Goal: Task Accomplishment & Management: Manage account settings

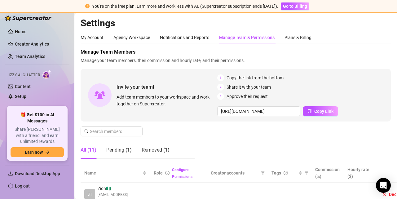
click at [339, 40] on div "My Account Agency Workspace Notifications and Reports Manage Team & Permissions…" at bounding box center [236, 38] width 310 height 12
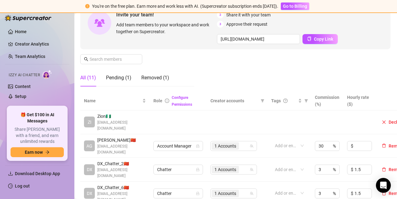
scroll to position [72, 0]
click at [122, 80] on div "Pending (1)" at bounding box center [118, 77] width 25 height 7
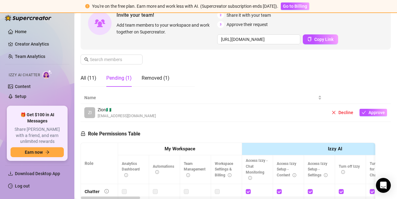
scroll to position [72, 0]
click at [369, 112] on span "Approve" at bounding box center [377, 112] width 16 height 5
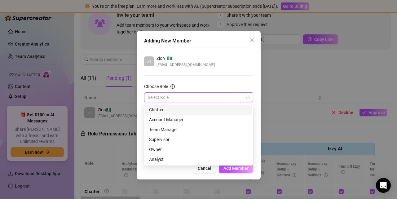
click at [208, 98] on input "Choose Role" at bounding box center [196, 97] width 96 height 9
click at [173, 111] on div "Chatter" at bounding box center [198, 109] width 99 height 7
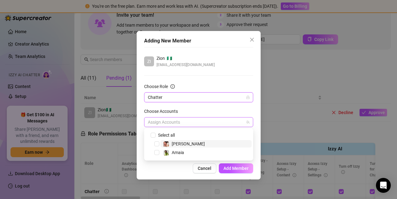
click at [179, 119] on div at bounding box center [195, 122] width 100 height 9
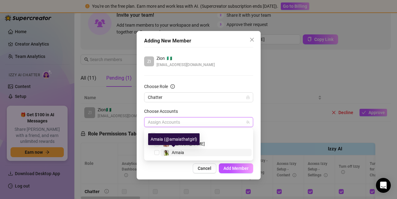
click at [178, 152] on span "Amaia" at bounding box center [178, 152] width 12 height 5
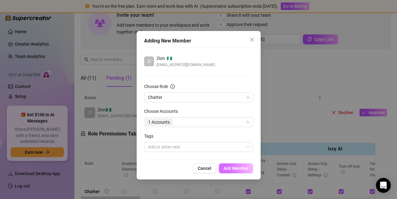
click at [234, 172] on button "Add Member" at bounding box center [236, 168] width 34 height 10
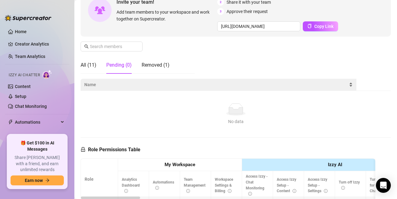
click at [252, 84] on span "Name" at bounding box center [216, 84] width 264 height 7
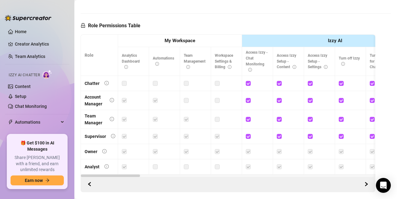
scroll to position [0, 0]
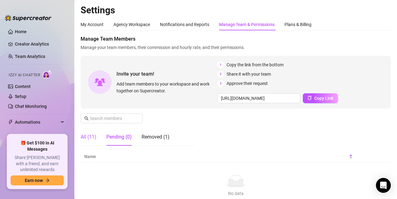
click at [92, 135] on div "All (11)" at bounding box center [89, 136] width 16 height 7
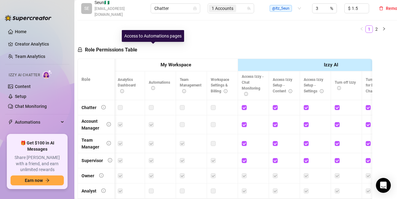
click at [152, 104] on label at bounding box center [151, 107] width 5 height 7
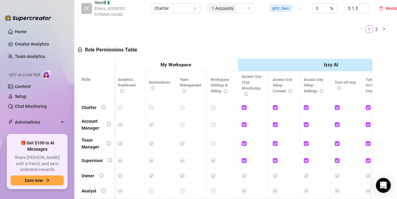
click at [153, 104] on label at bounding box center [151, 107] width 5 height 7
click at [182, 140] on label at bounding box center [182, 143] width 5 height 7
click at [191, 153] on td at bounding box center [191, 160] width 31 height 15
